Goal: Contribute content: Contribute content

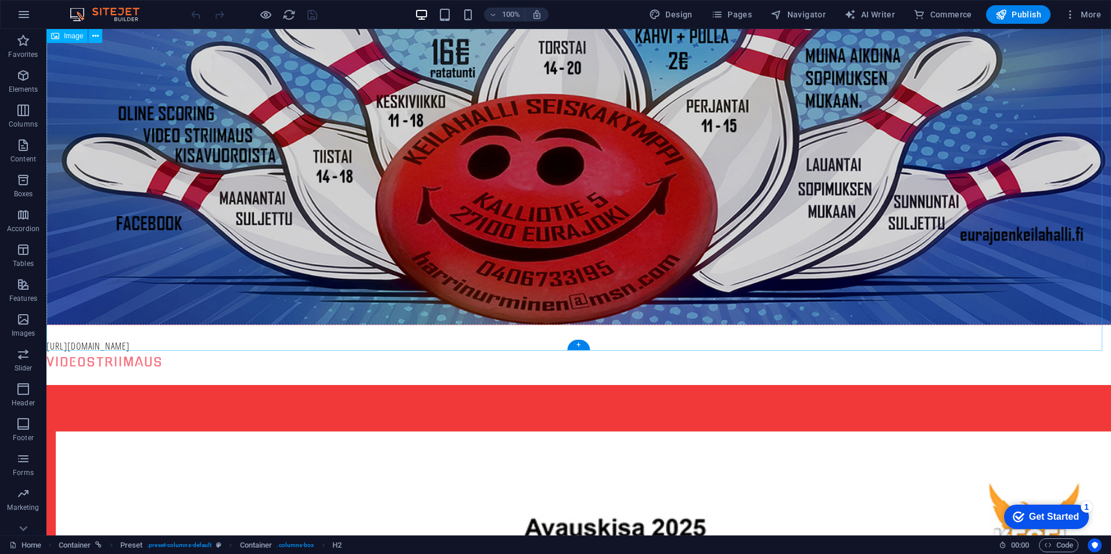
scroll to position [523, 0]
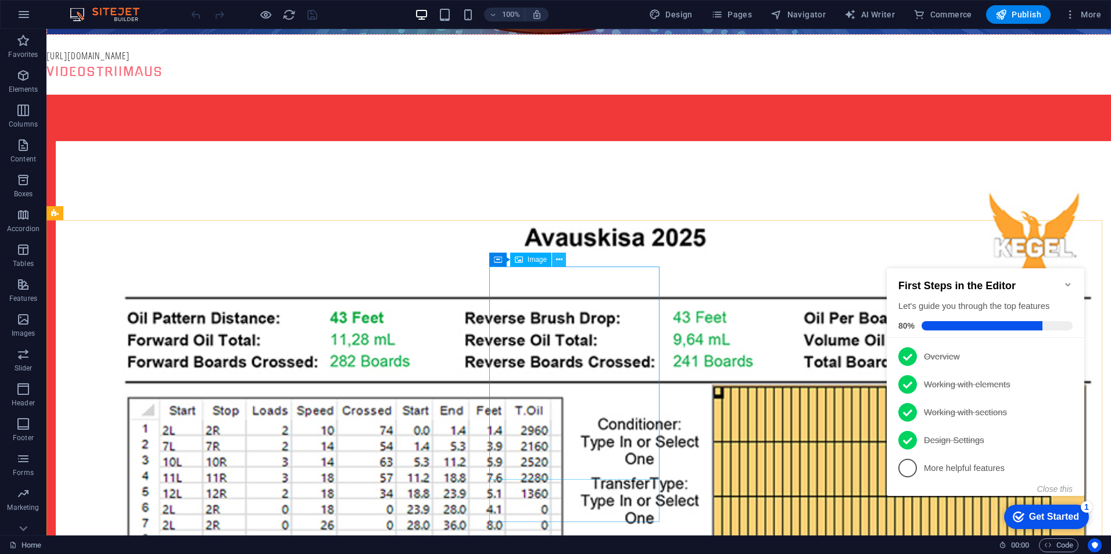
click at [561, 260] on icon at bounding box center [559, 260] width 6 height 12
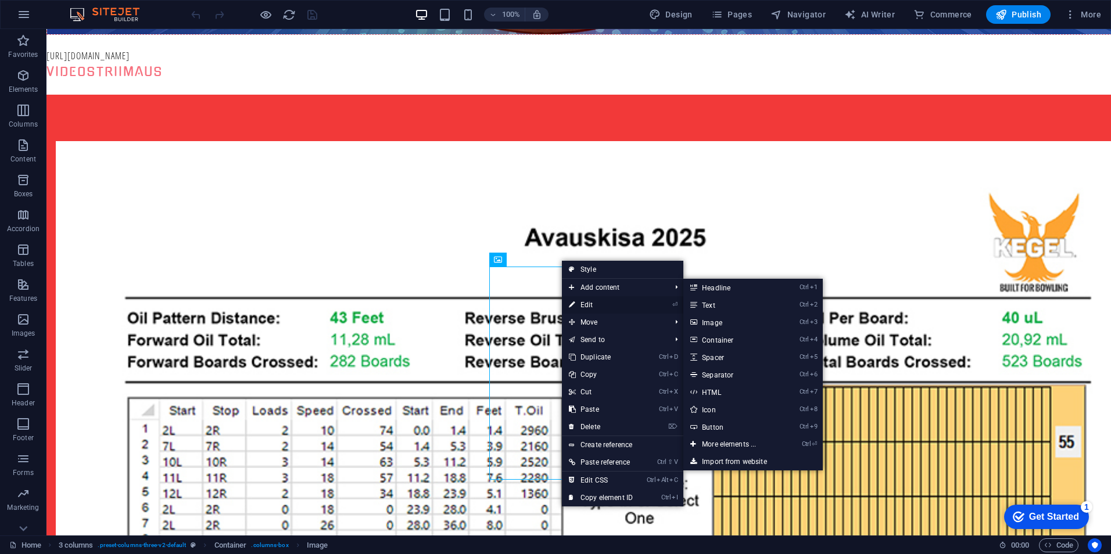
click at [579, 302] on link "⏎ Edit" at bounding box center [601, 304] width 78 height 17
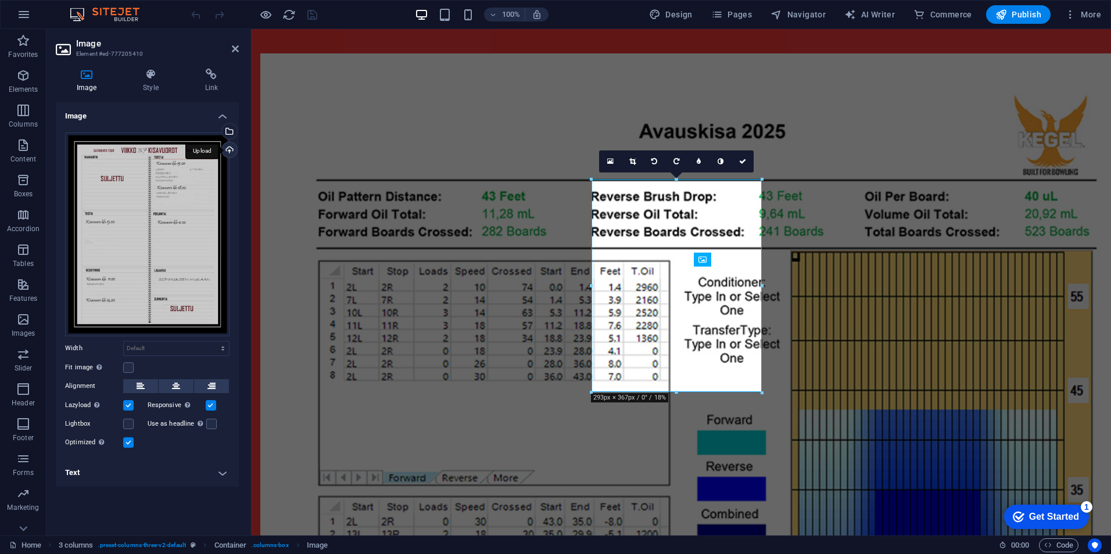
click at [227, 149] on div "Upload" at bounding box center [228, 150] width 17 height 17
click at [313, 12] on icon "save" at bounding box center [312, 14] width 13 height 13
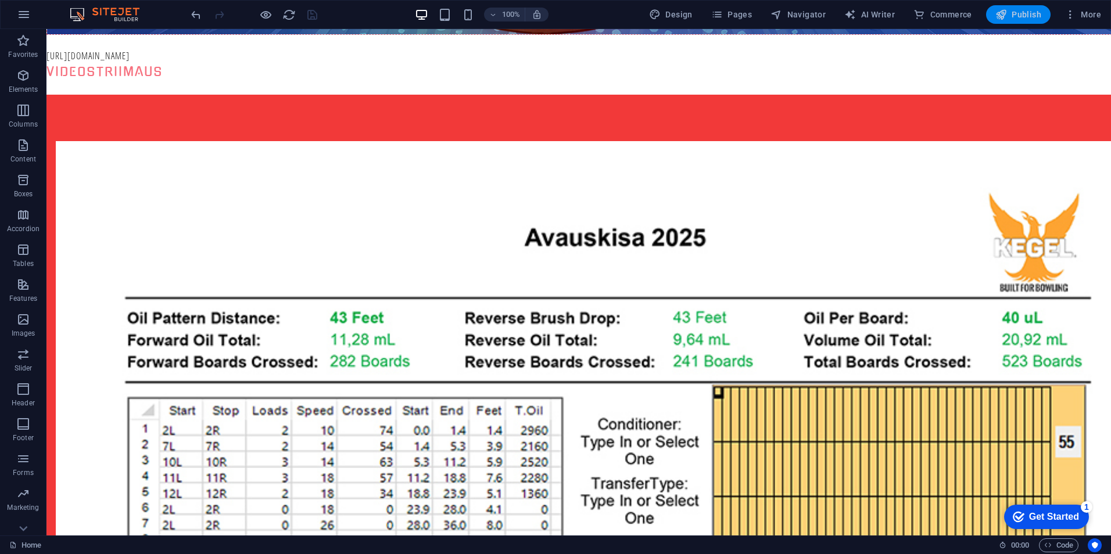
drag, startPoint x: 1019, startPoint y: 17, endPoint x: 960, endPoint y: 15, distance: 58.7
click at [1019, 17] on span "Publish" at bounding box center [1018, 15] width 46 height 12
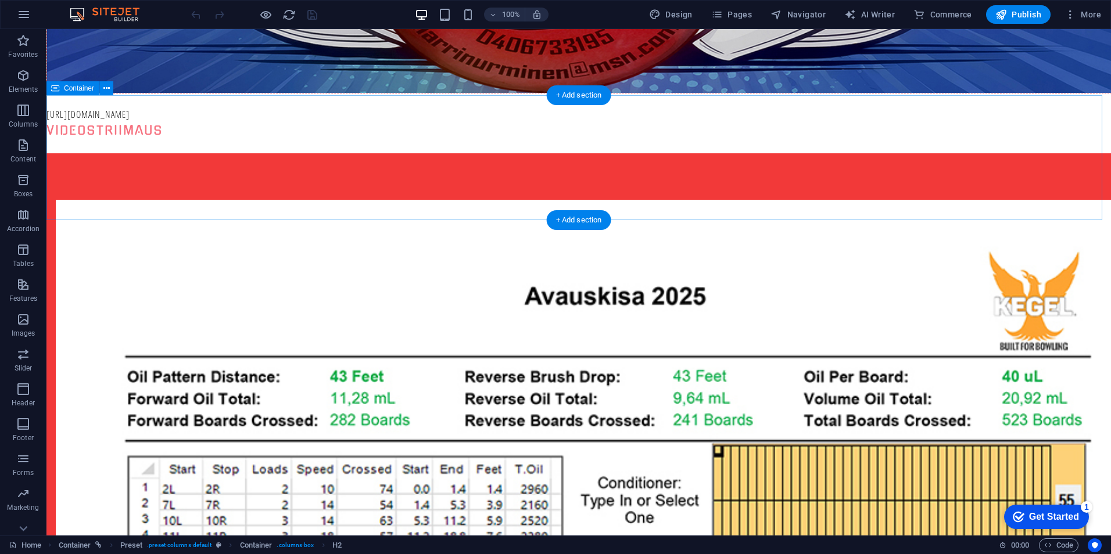
scroll to position [523, 0]
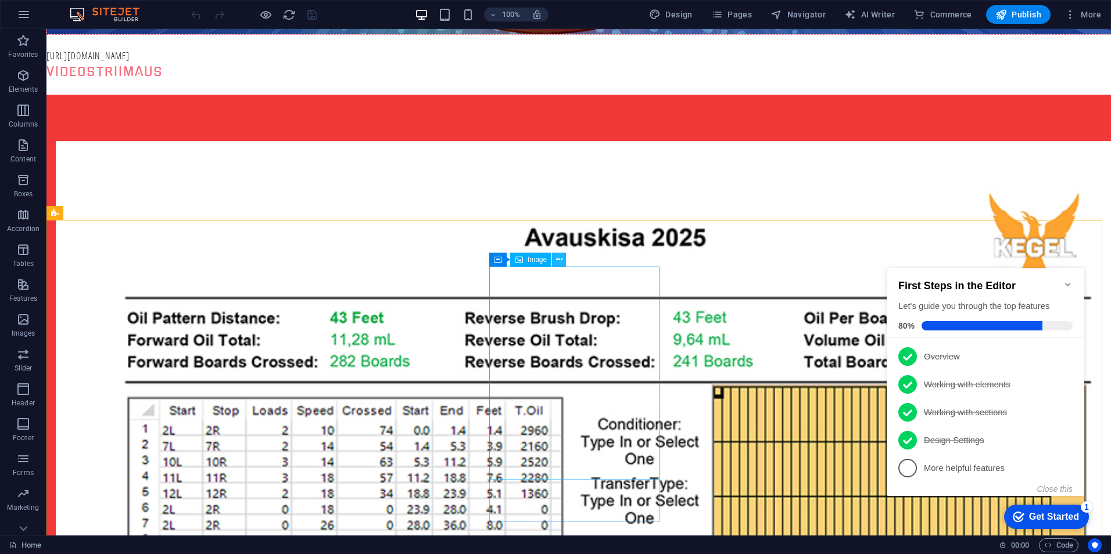
click at [561, 260] on icon at bounding box center [559, 260] width 6 height 12
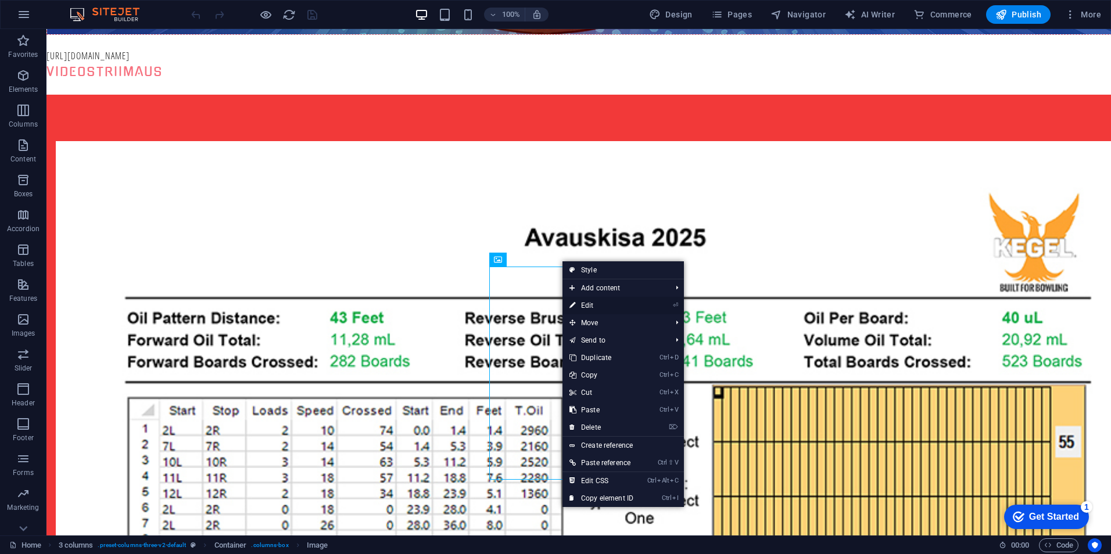
click at [595, 306] on link "⏎ Edit" at bounding box center [601, 305] width 78 height 17
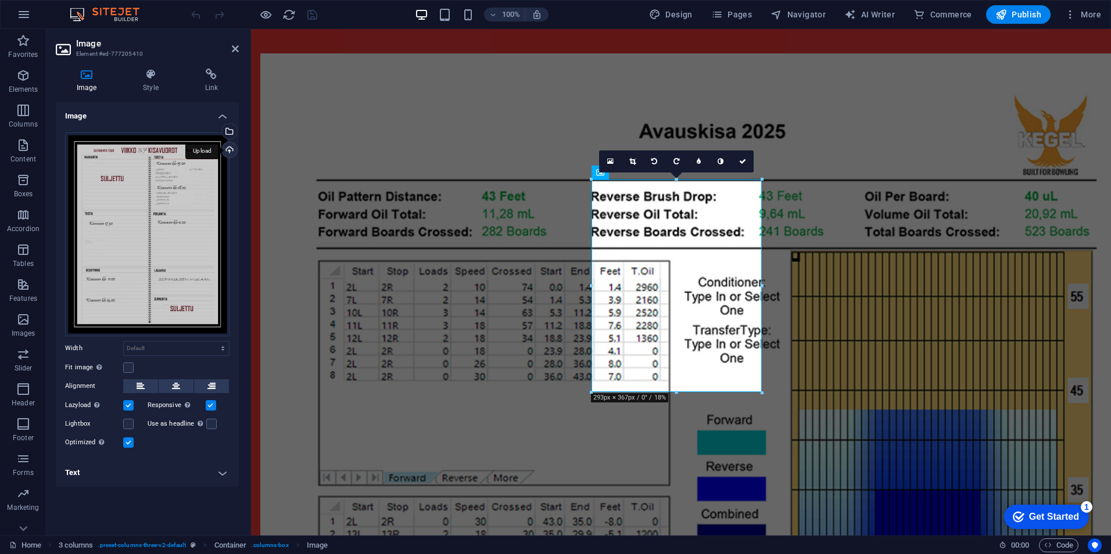
click at [232, 150] on div "Upload" at bounding box center [228, 150] width 17 height 17
click at [309, 14] on icon "save" at bounding box center [312, 14] width 13 height 13
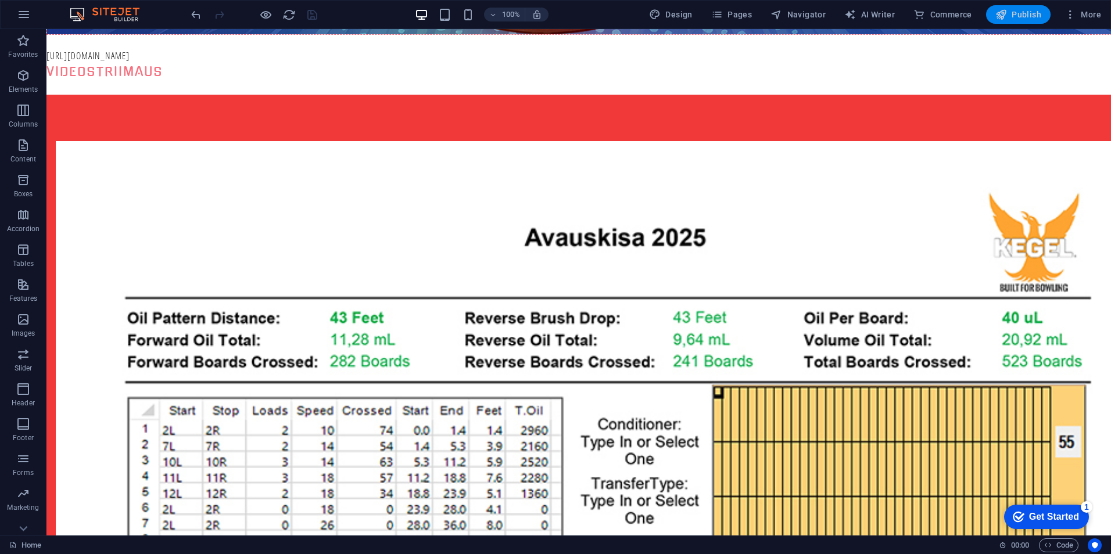
click at [1039, 10] on span "Publish" at bounding box center [1018, 15] width 46 height 12
